Goal: Find specific page/section: Find specific page/section

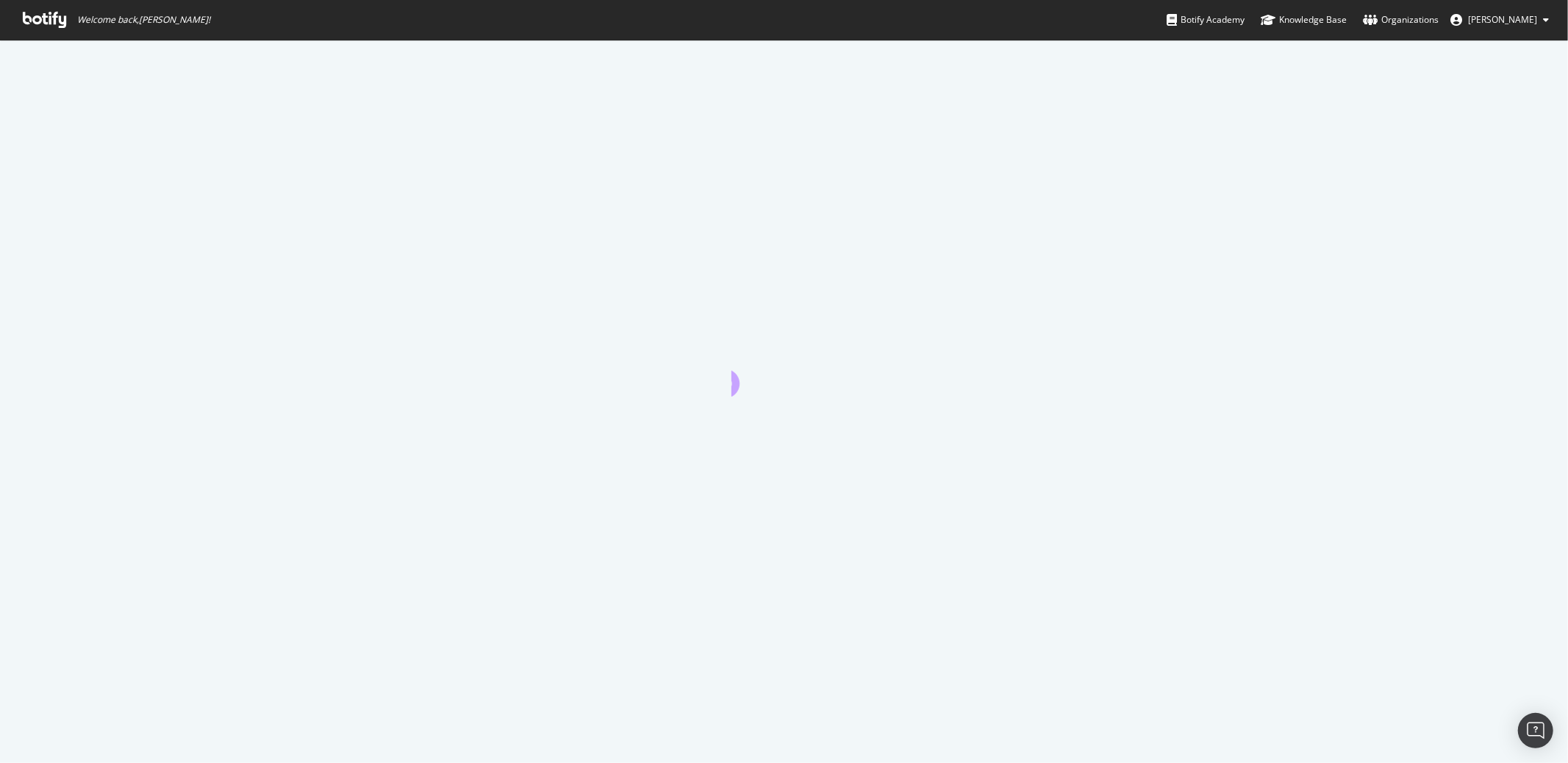
click at [37, 21] on icon at bounding box center [44, 19] width 43 height 16
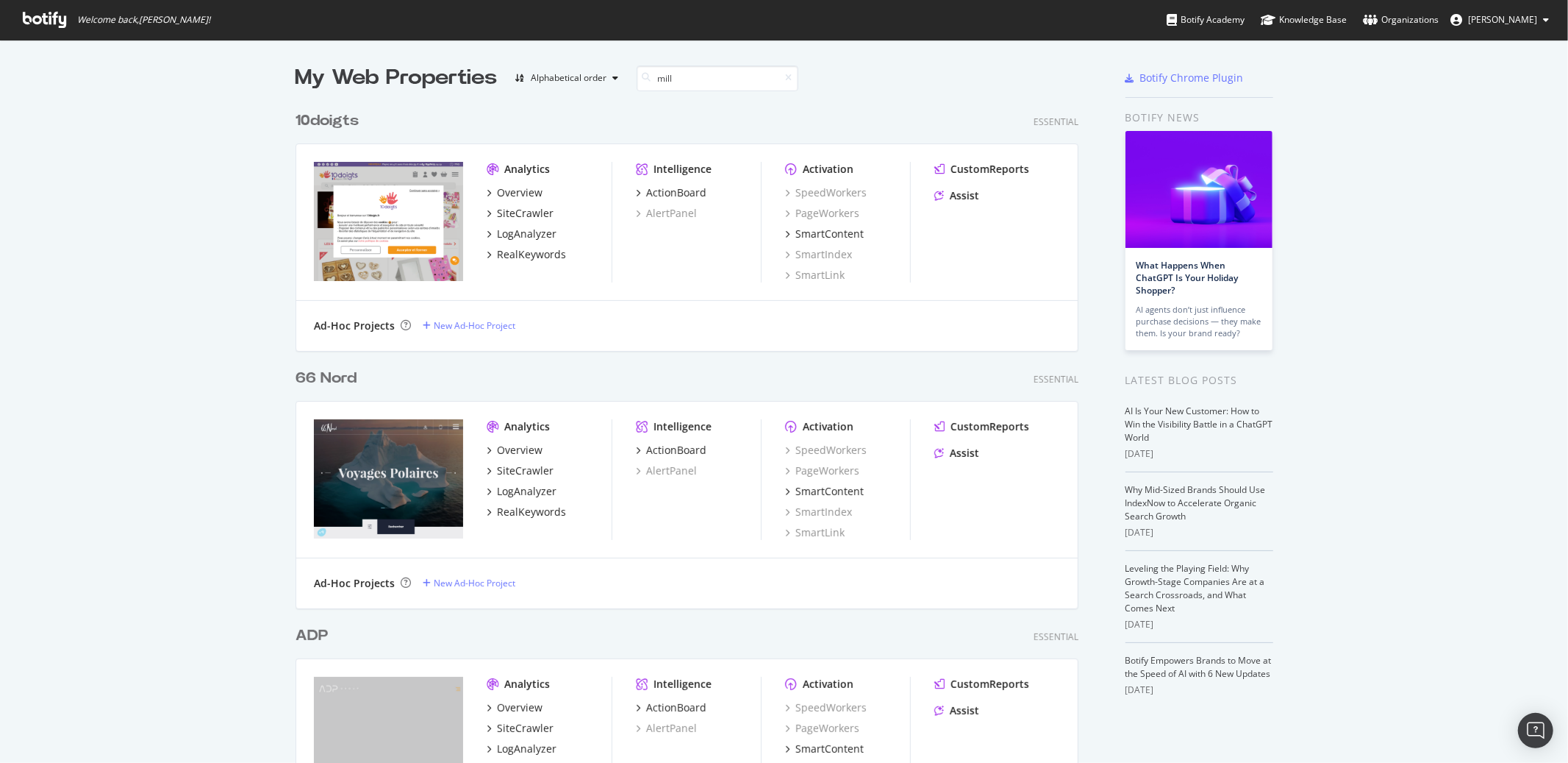
scroll to position [515, 795]
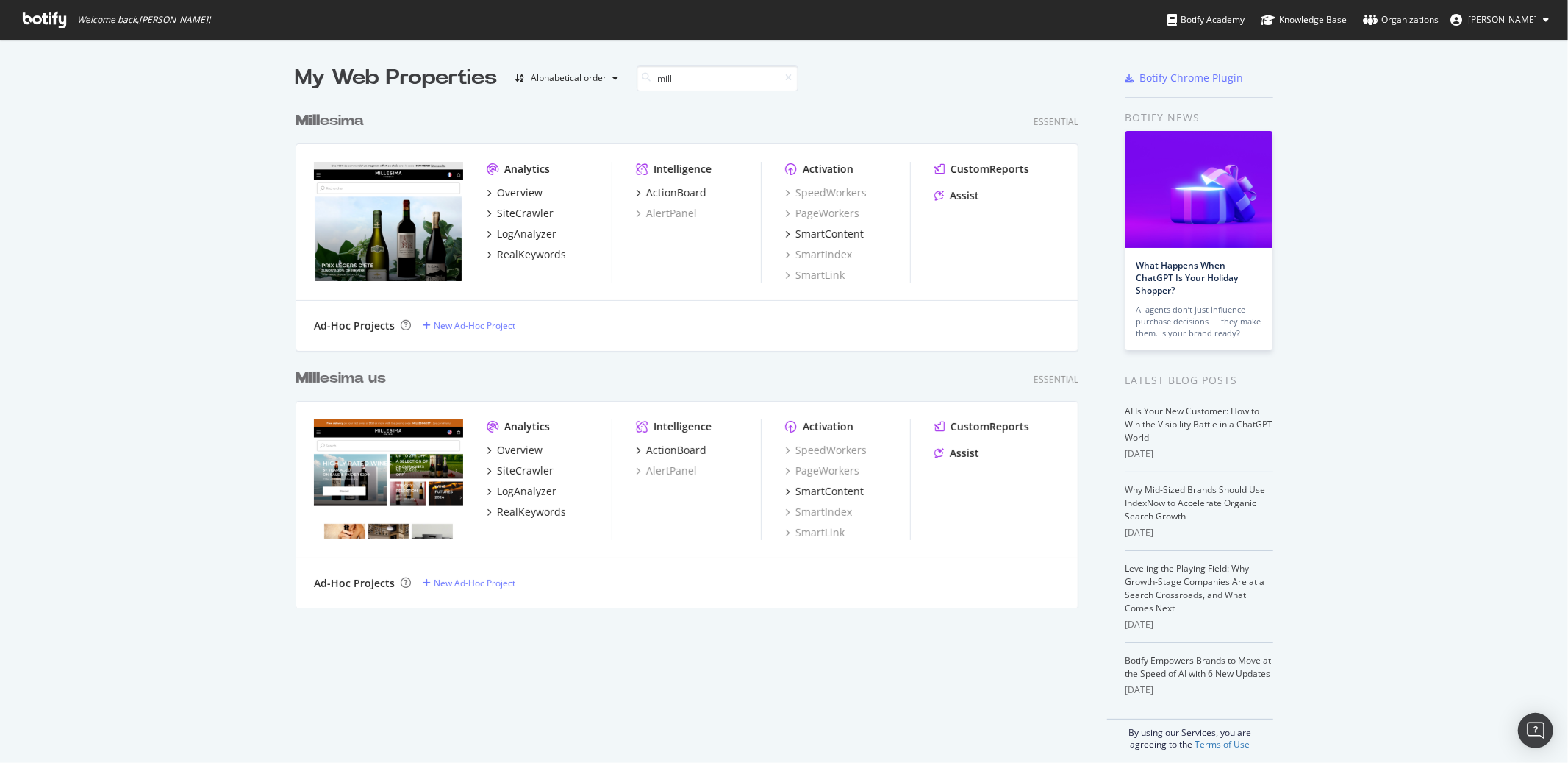
type input "mill"
